Goal: Register for event/course

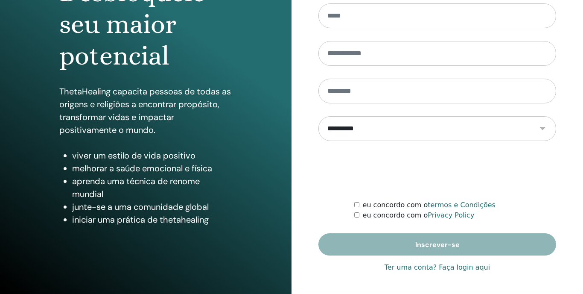
scroll to position [116, 0]
click at [465, 269] on link "Ter uma conta? Faça login aqui" at bounding box center [437, 267] width 105 height 10
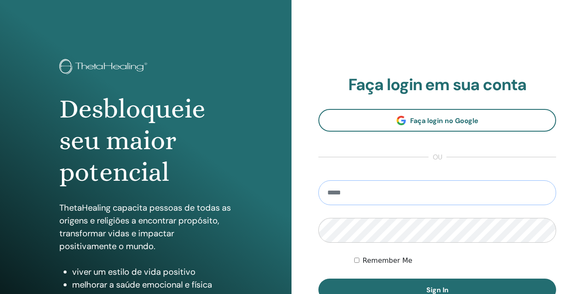
click at [389, 196] on input "email" at bounding box center [438, 192] width 238 height 25
type input "**********"
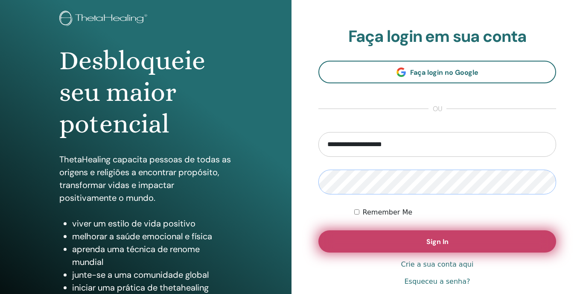
scroll to position [53, 0]
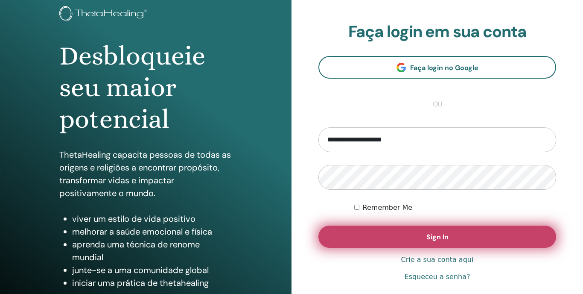
click at [442, 242] on button "Sign In" at bounding box center [438, 236] width 238 height 22
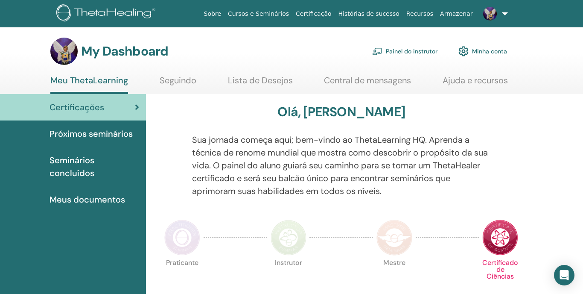
click at [111, 134] on span "Próximos seminários" at bounding box center [91, 133] width 83 height 13
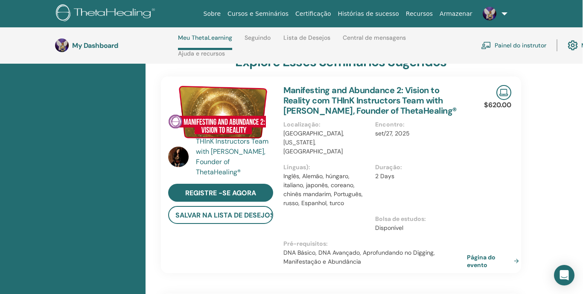
scroll to position [181, 0]
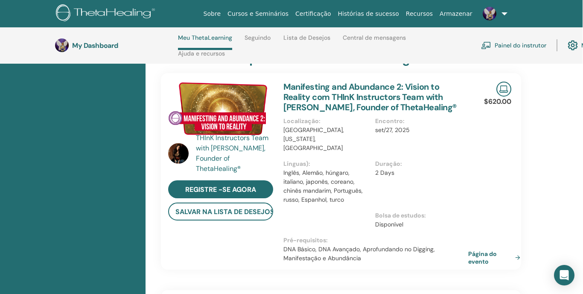
click at [489, 250] on link "Página do evento" at bounding box center [496, 257] width 56 height 15
